Goal: Check status: Check status

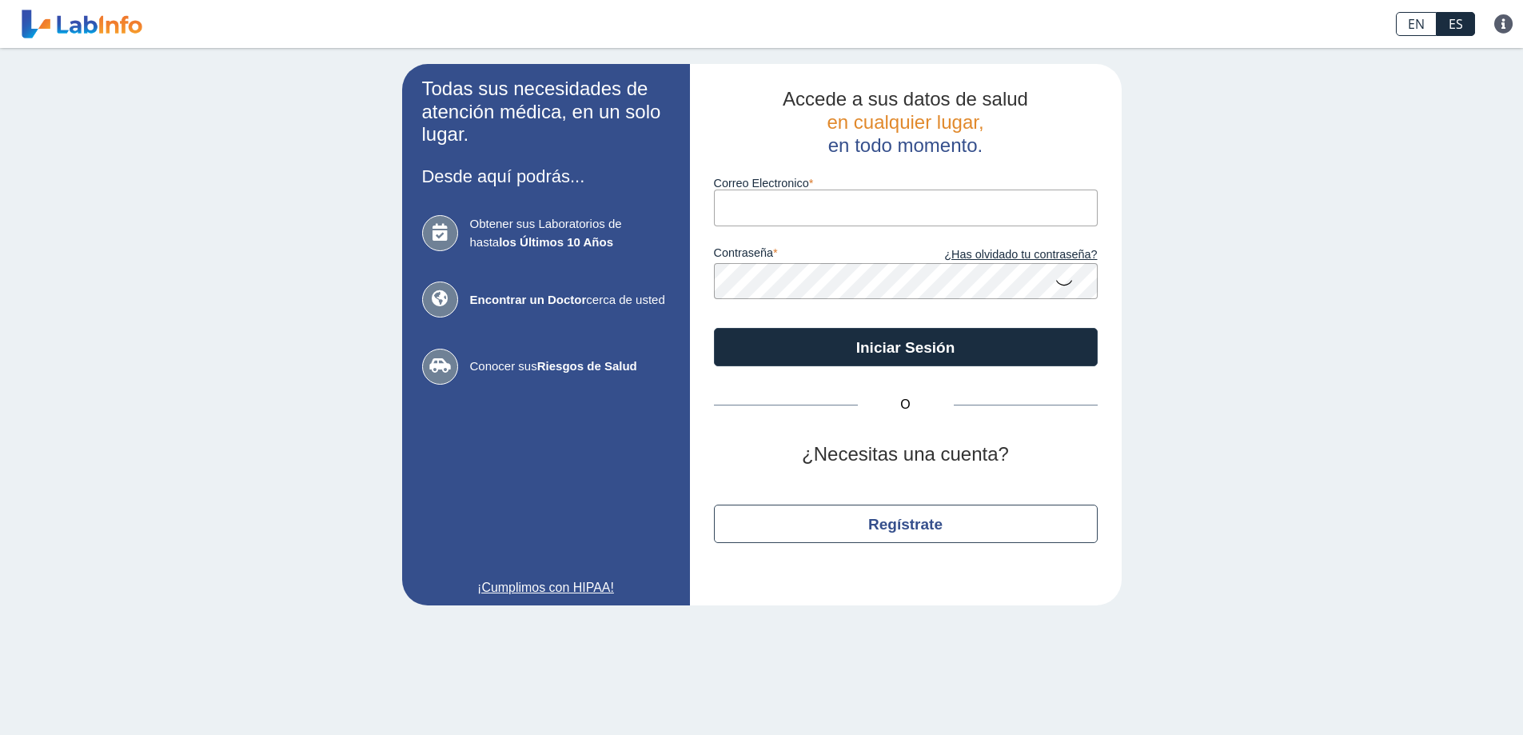
click at [768, 209] on input "Correo Electronico" at bounding box center [906, 207] width 384 height 36
type input "[EMAIL_ADDRESS][DOMAIN_NAME]"
click at [714, 328] on button "Iniciar Sesión" at bounding box center [906, 347] width 384 height 38
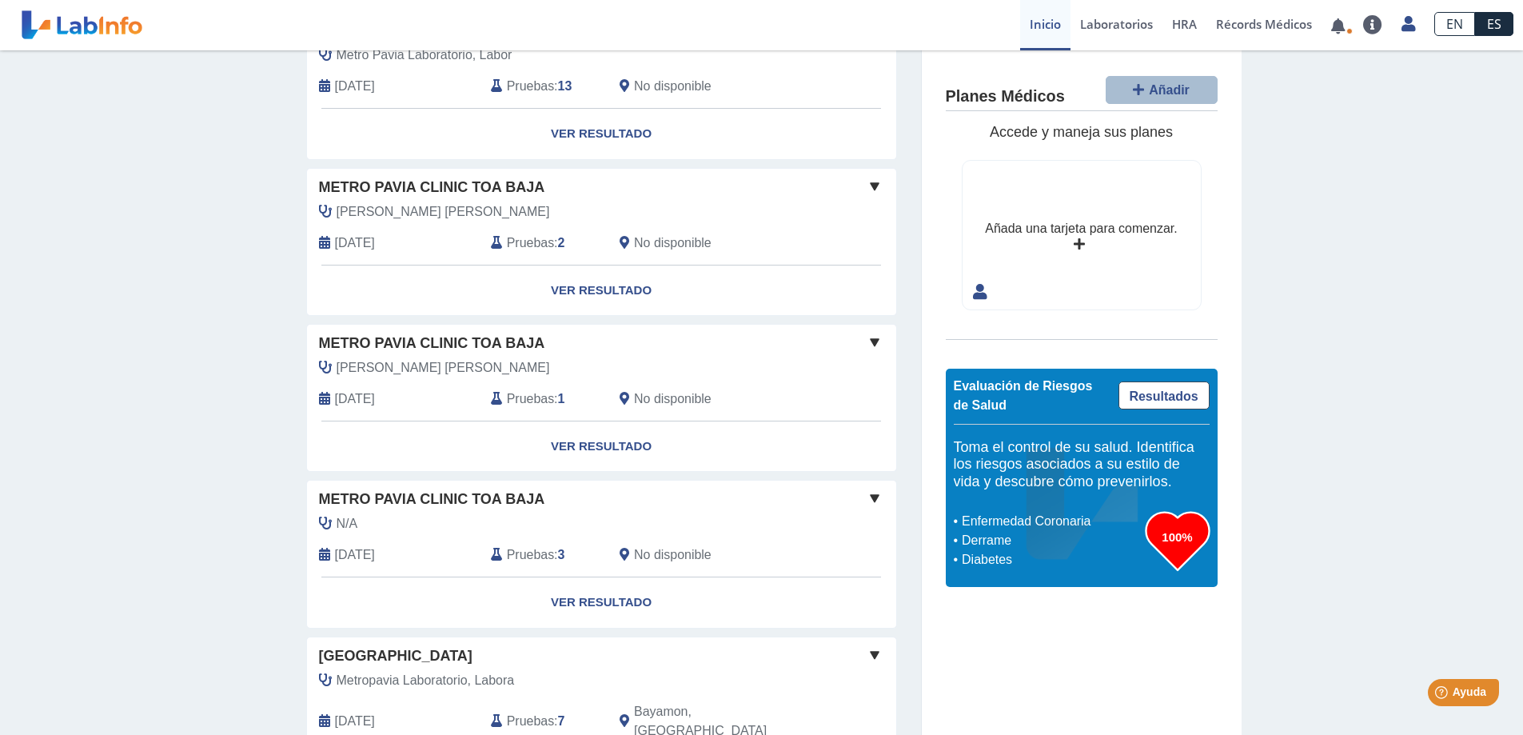
scroll to position [1091, 0]
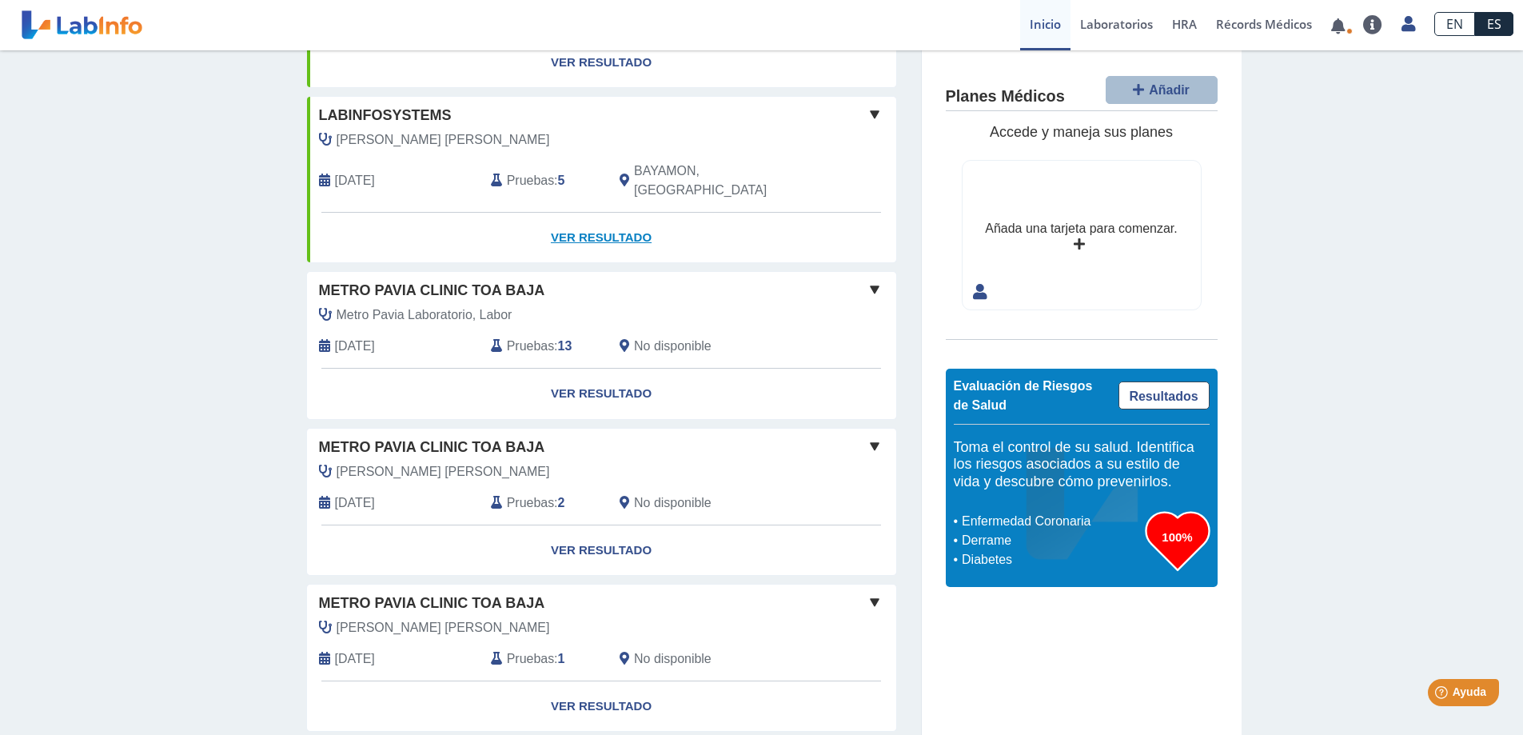
scroll to position [799, 0]
click at [574, 367] on link "Ver Resultado" at bounding box center [601, 392] width 589 height 50
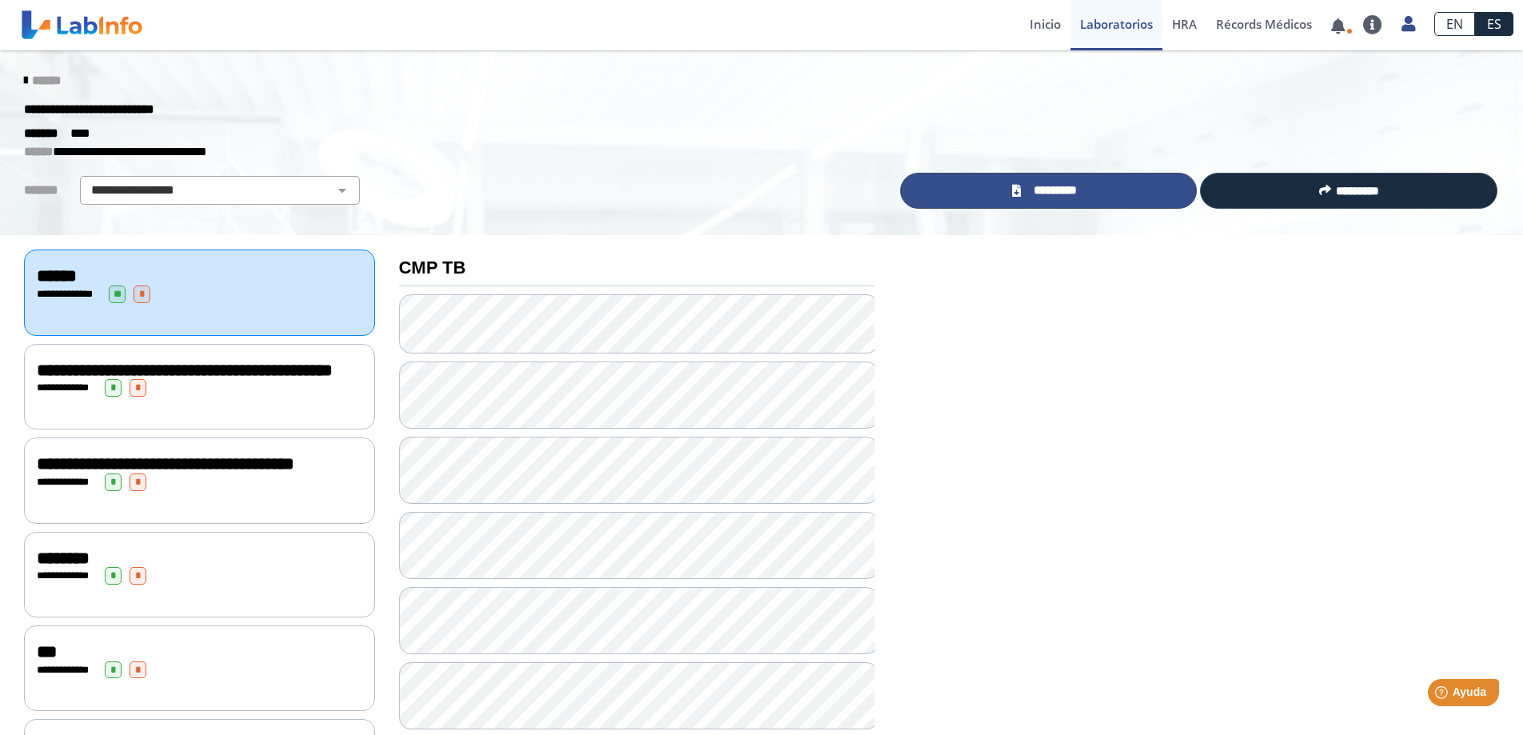
click at [1062, 185] on span "*********" at bounding box center [1055, 190] width 58 height 18
